Goal: Find specific page/section: Find specific page/section

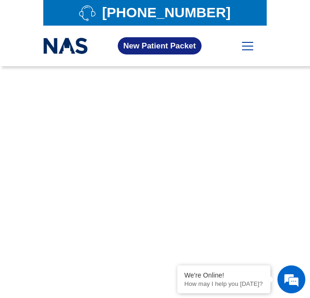
click at [249, 52] on div "Home About Us Our Mission Online Suboxone Clinic Our Location Tennessee Our Tre…" at bounding box center [248, 46] width 34 height 27
click at [252, 44] on div at bounding box center [247, 43] width 11 height 3
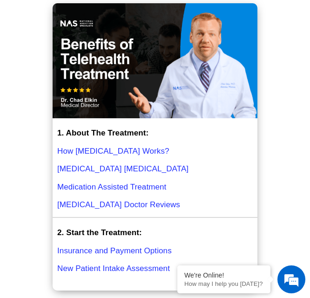
scroll to position [3687, 0]
